Goal: Task Accomplishment & Management: Use online tool/utility

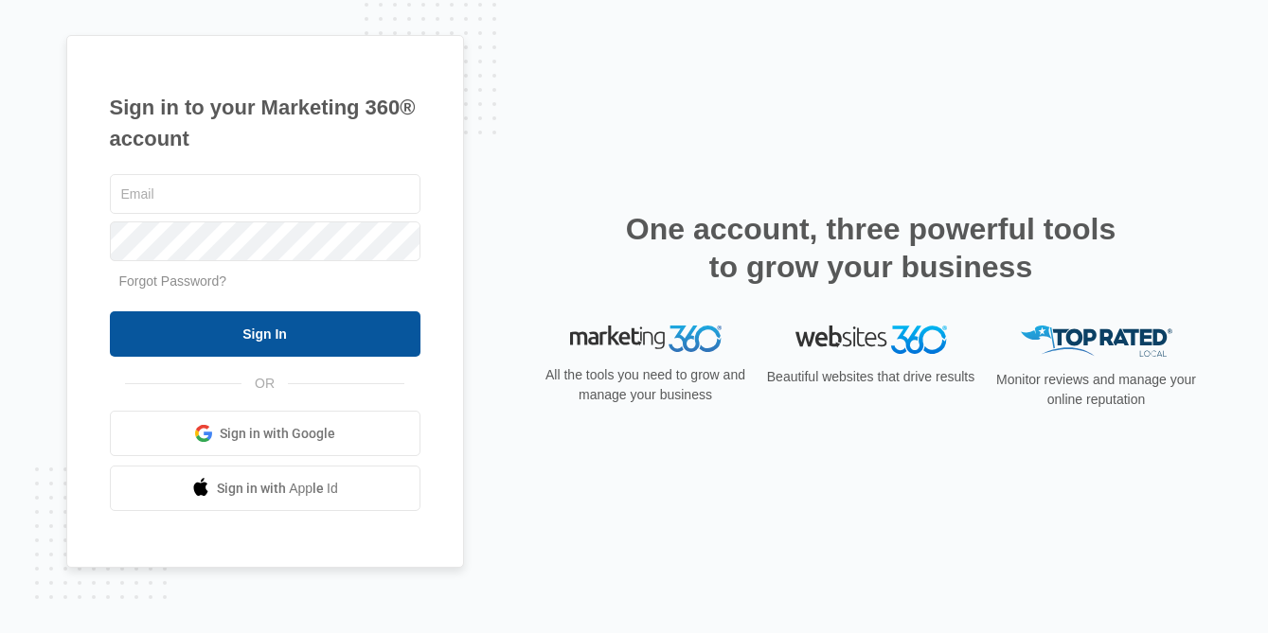
type input "[EMAIL_ADDRESS][DOMAIN_NAME]"
click at [252, 321] on input "Sign In" at bounding box center [265, 334] width 311 height 45
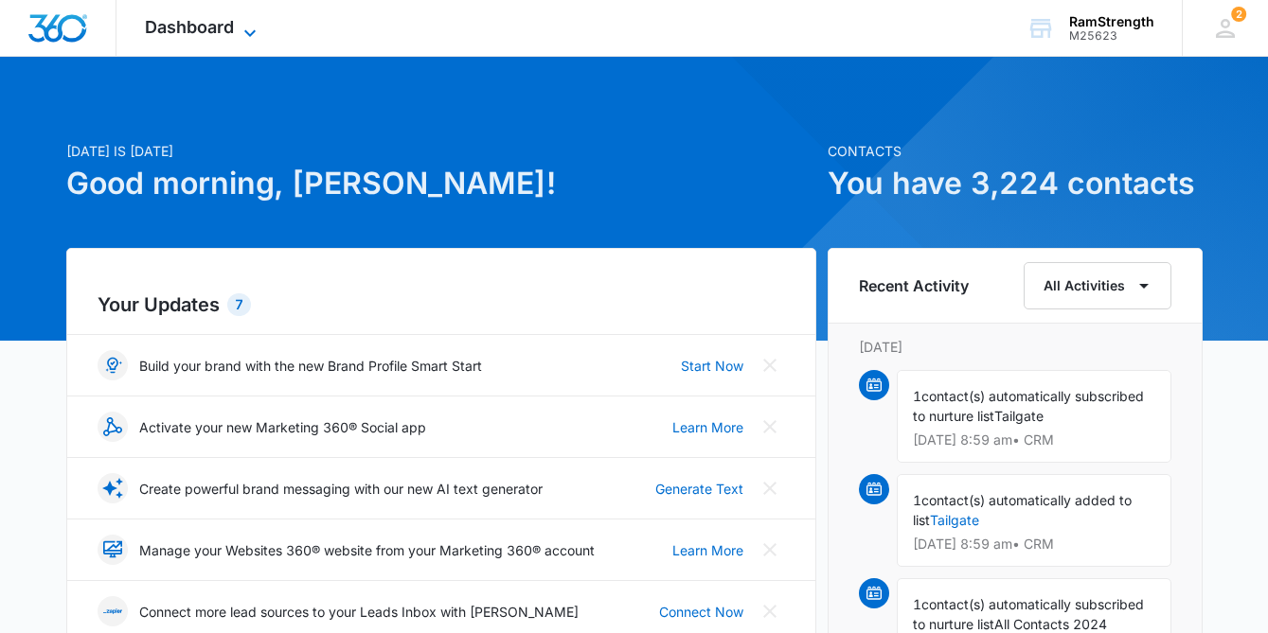
click at [255, 25] on icon at bounding box center [250, 33] width 23 height 23
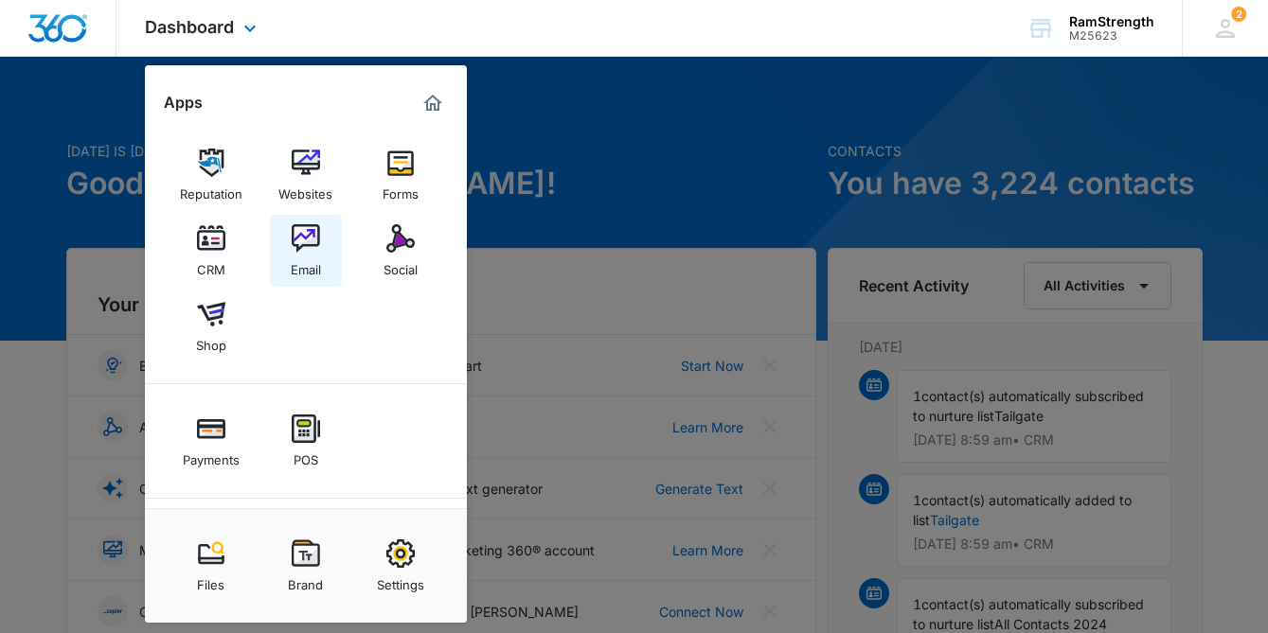
click at [304, 253] on div "Email" at bounding box center [306, 265] width 30 height 25
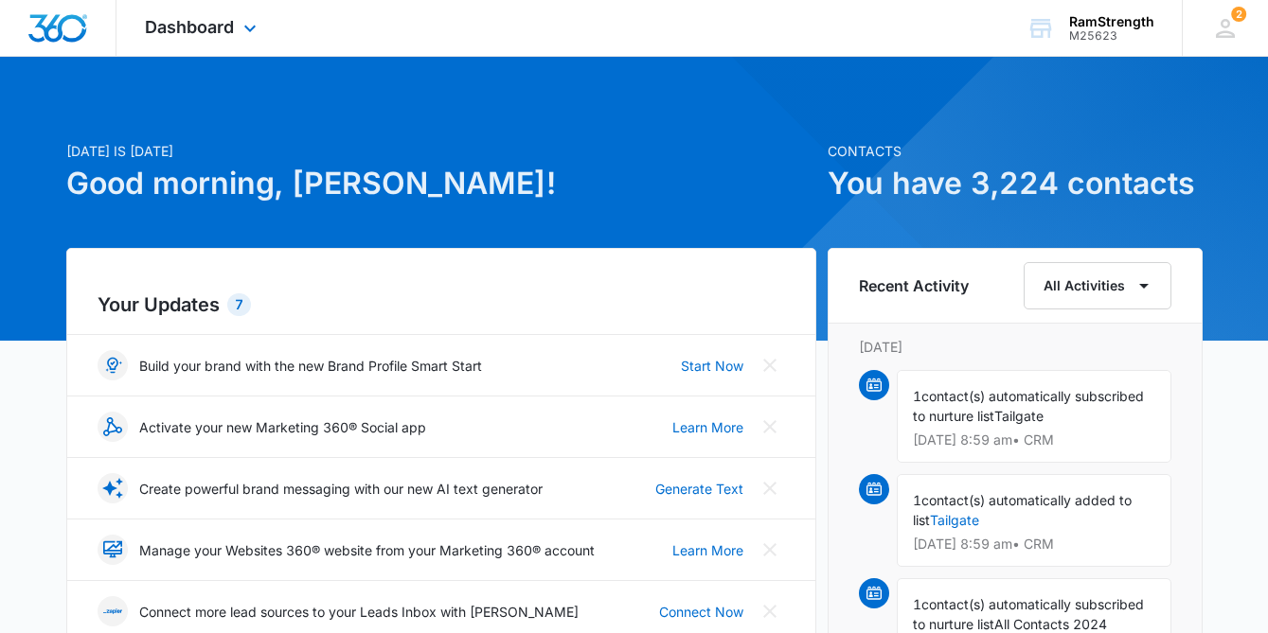
click at [237, 36] on div "Dashboard Apps Reputation Websites Forms CRM Email Social Shop Payments POS Con…" at bounding box center [202, 28] width 173 height 56
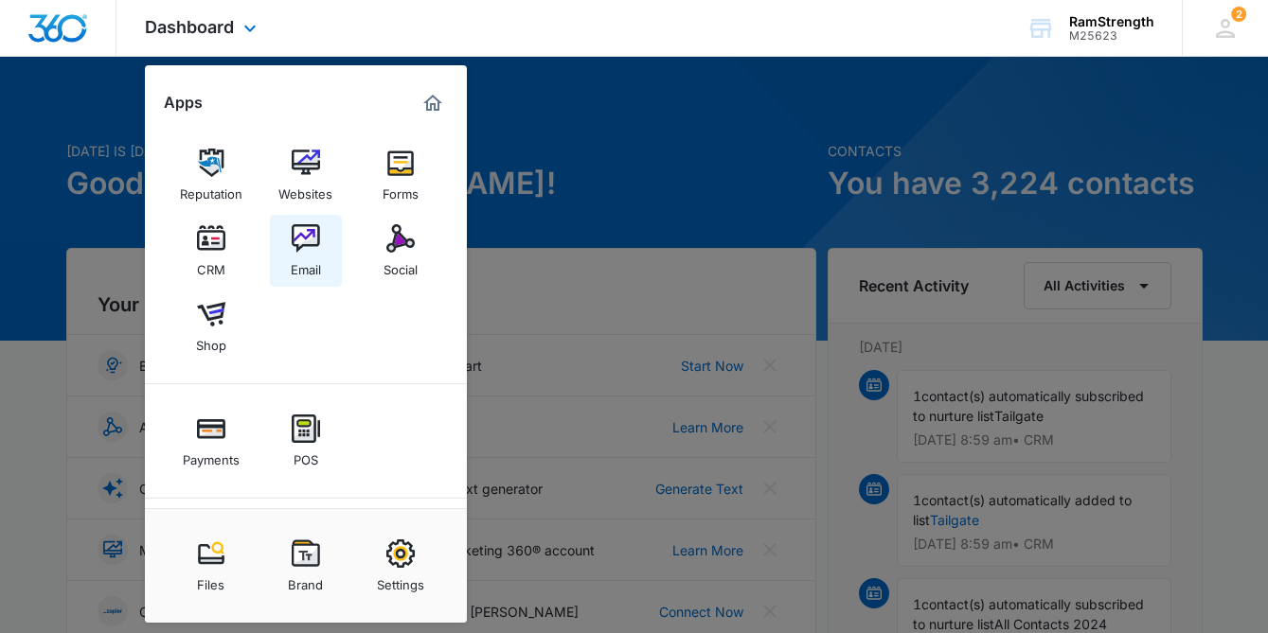
click at [304, 265] on div "Email" at bounding box center [306, 265] width 30 height 25
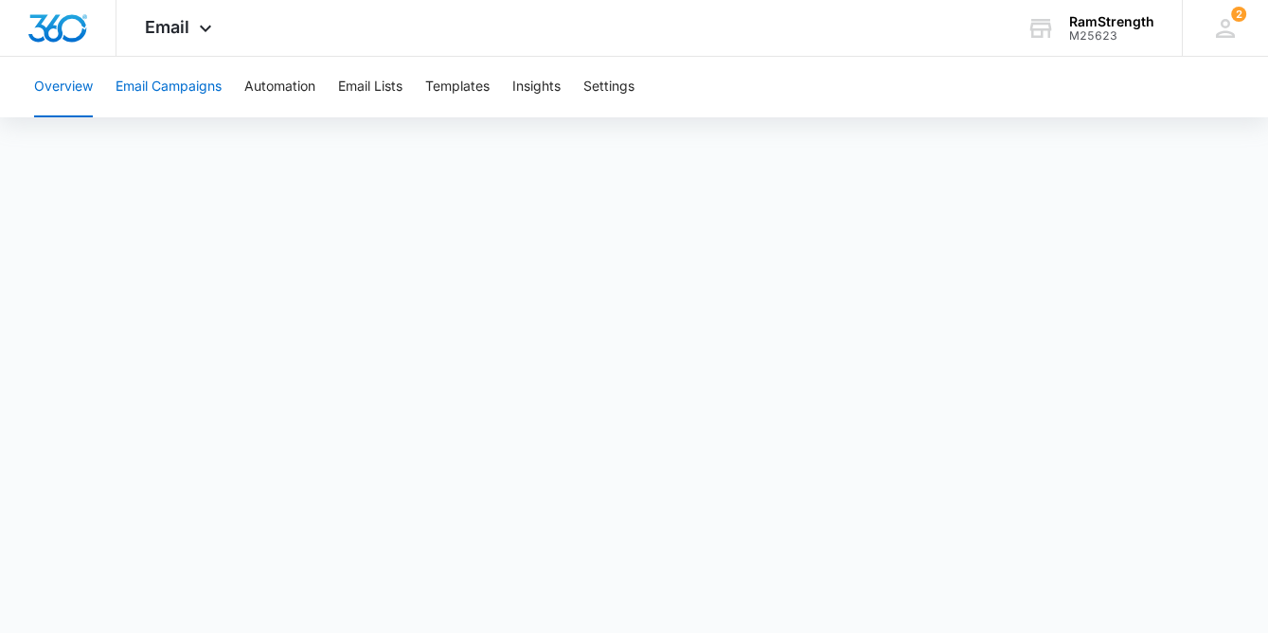
click at [208, 92] on button "Email Campaigns" at bounding box center [169, 87] width 106 height 61
click at [81, 88] on button "Overview" at bounding box center [63, 87] width 59 height 61
click at [138, 88] on button "Email Campaigns" at bounding box center [169, 87] width 106 height 61
